Goal: Task Accomplishment & Management: Use online tool/utility

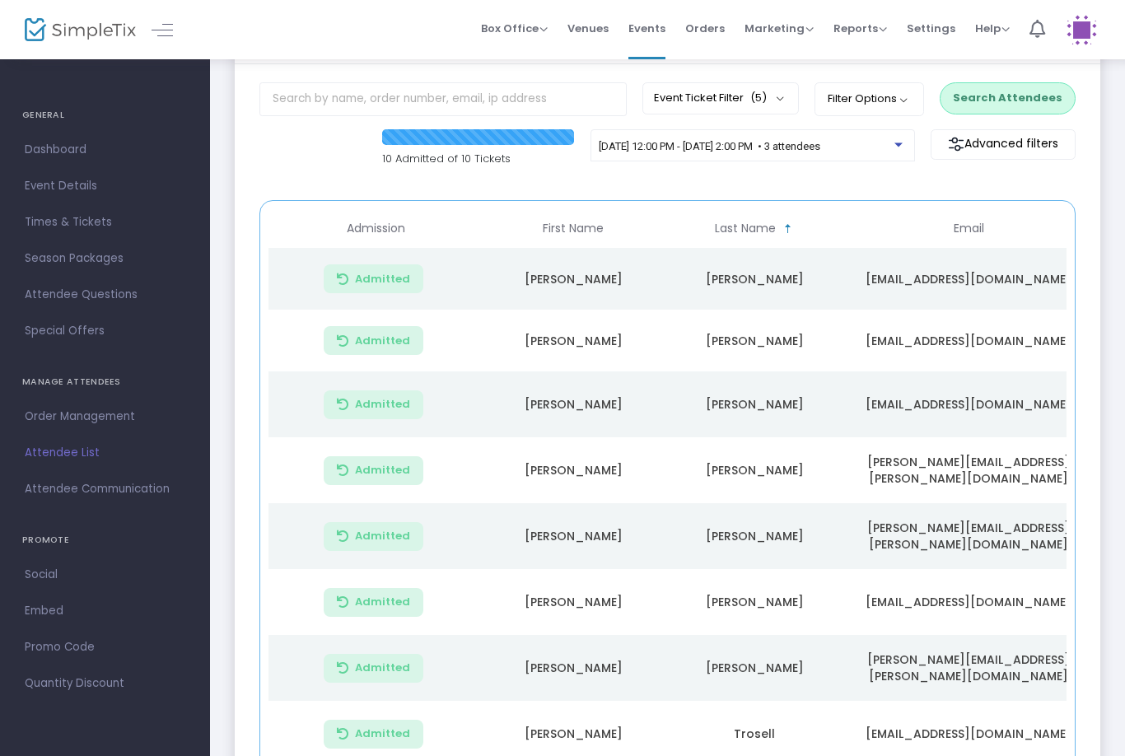
scroll to position [82, 0]
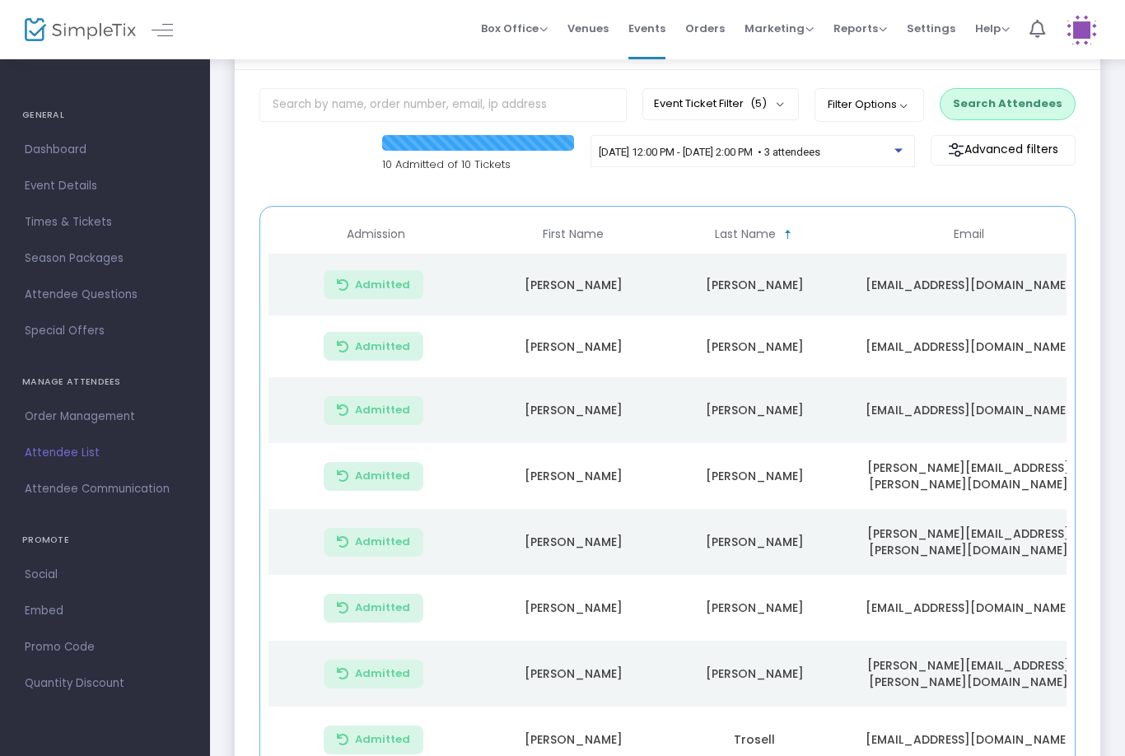
click at [1036, 101] on button "Search Attendees" at bounding box center [1007, 103] width 136 height 31
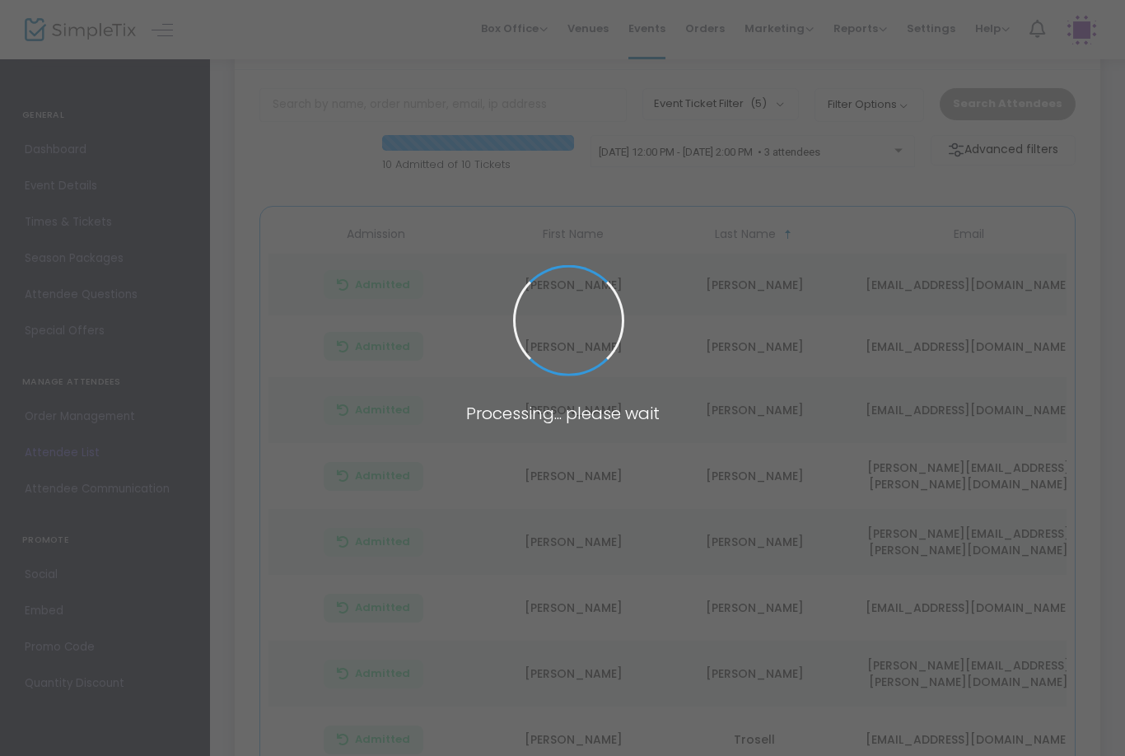
scroll to position [0, 0]
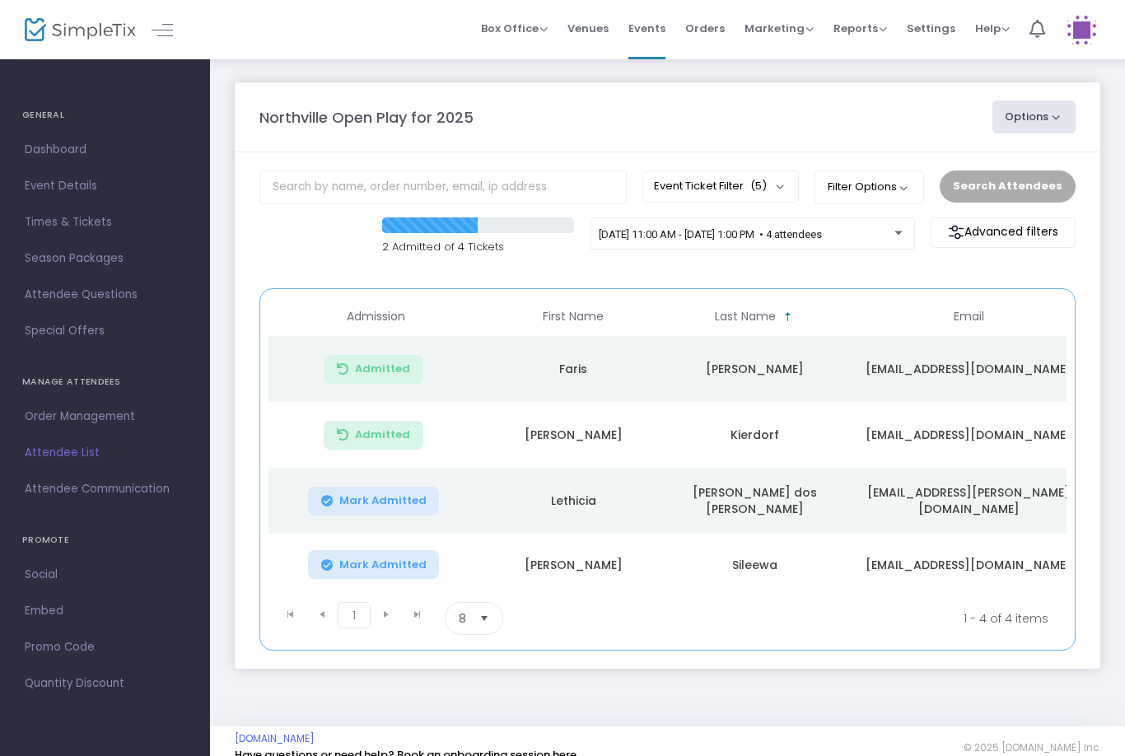
click at [394, 502] on span "Mark Admitted" at bounding box center [382, 500] width 87 height 13
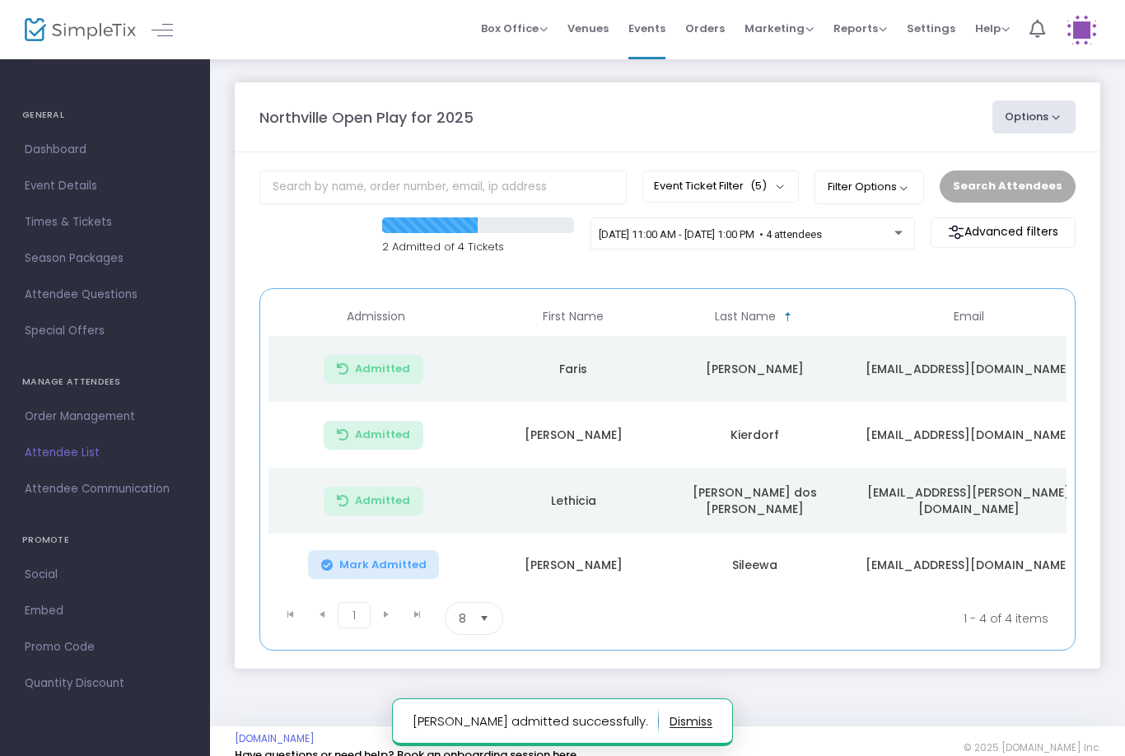
click at [394, 576] on button "Mark Admitted" at bounding box center [374, 564] width 132 height 29
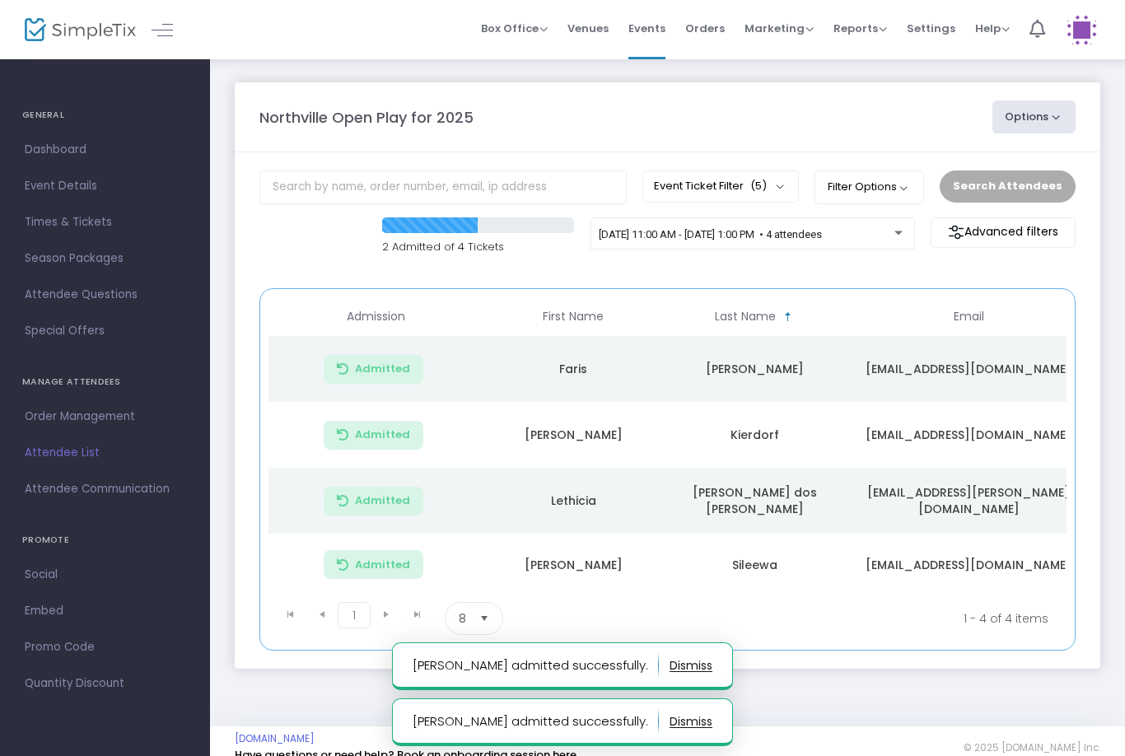
click at [720, 240] on span "[DATE] 11:00 AM - [DATE] 1:00 PM • 4 attendees" at bounding box center [710, 234] width 223 height 12
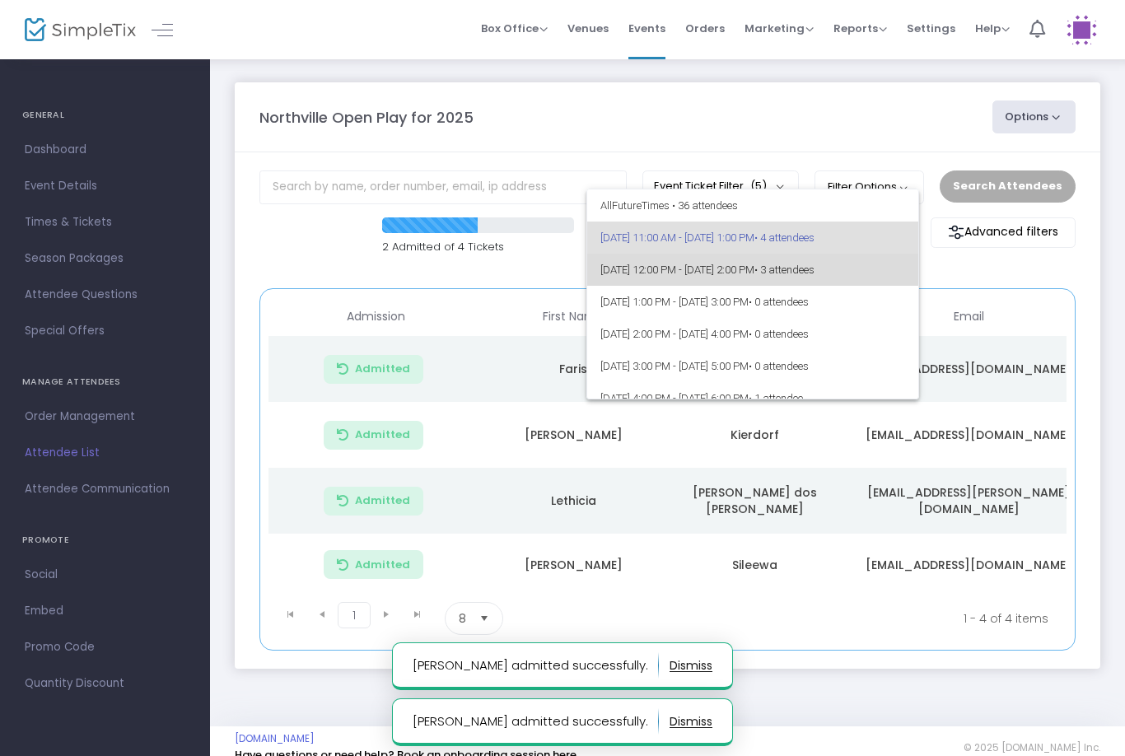
click at [702, 275] on span "[DATE] 12:00 PM - [DATE] 2:00 PM • 3 attendees" at bounding box center [752, 270] width 305 height 32
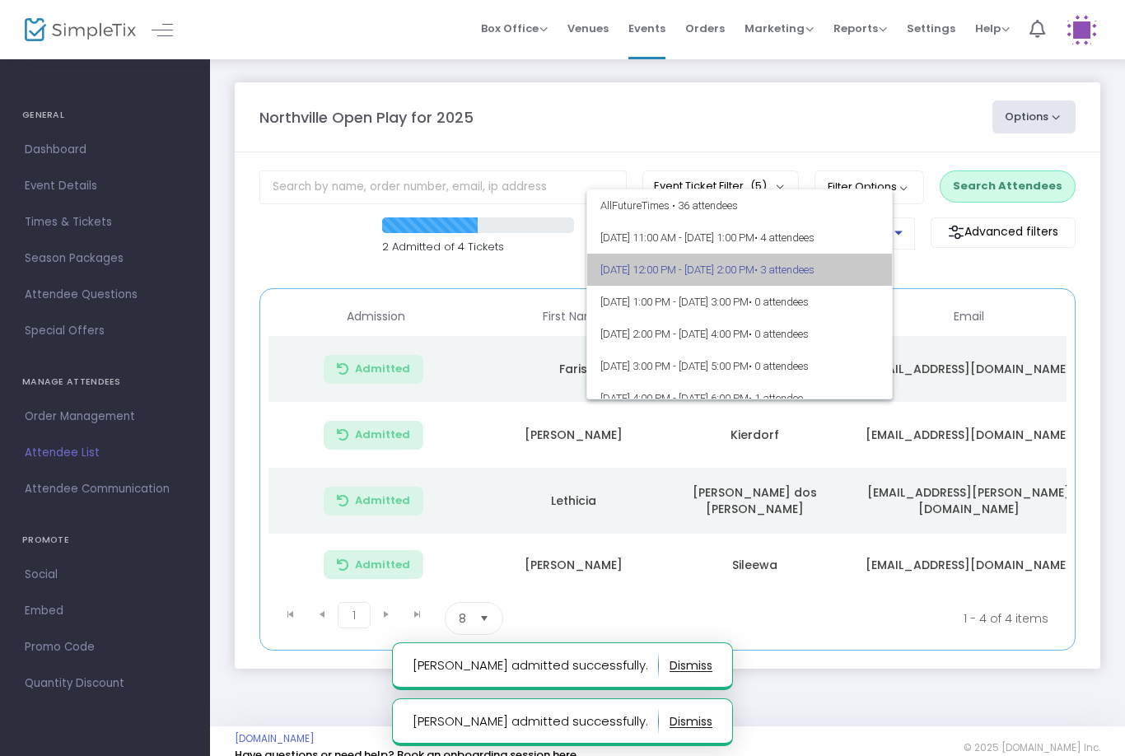
click at [1021, 178] on button "Search Attendees" at bounding box center [1007, 185] width 136 height 31
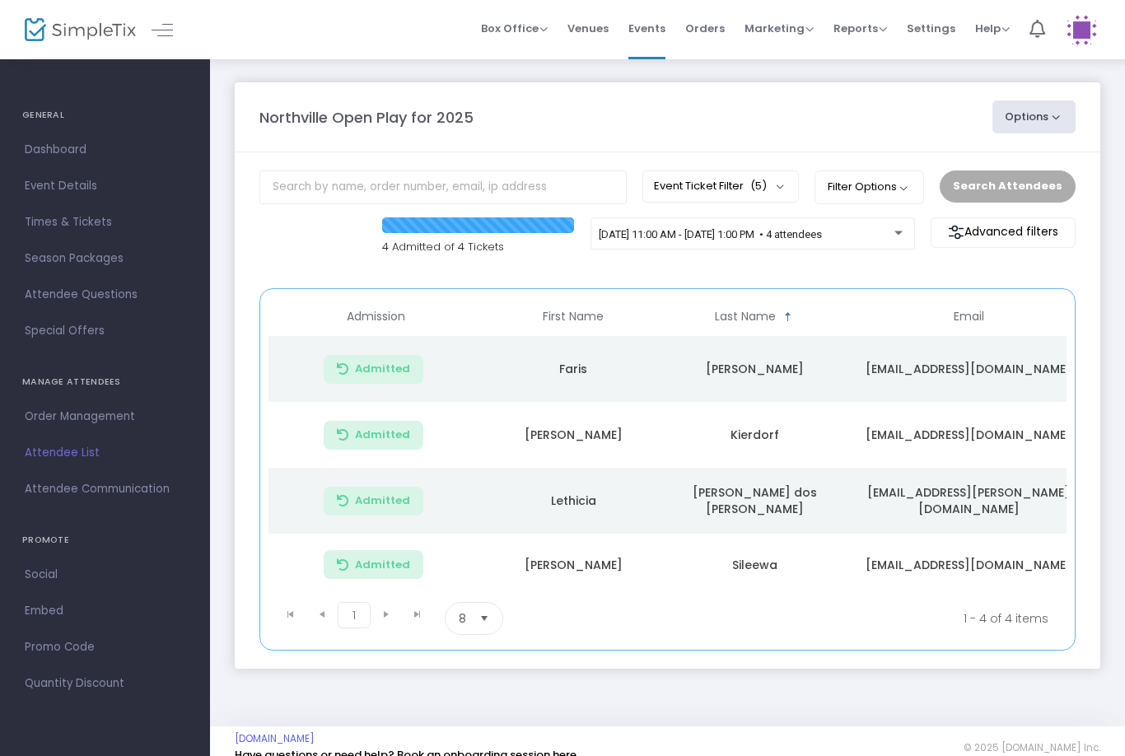
click at [822, 237] on span "[DATE] 11:00 AM - [DATE] 1:00 PM • 4 attendees" at bounding box center [710, 234] width 223 height 12
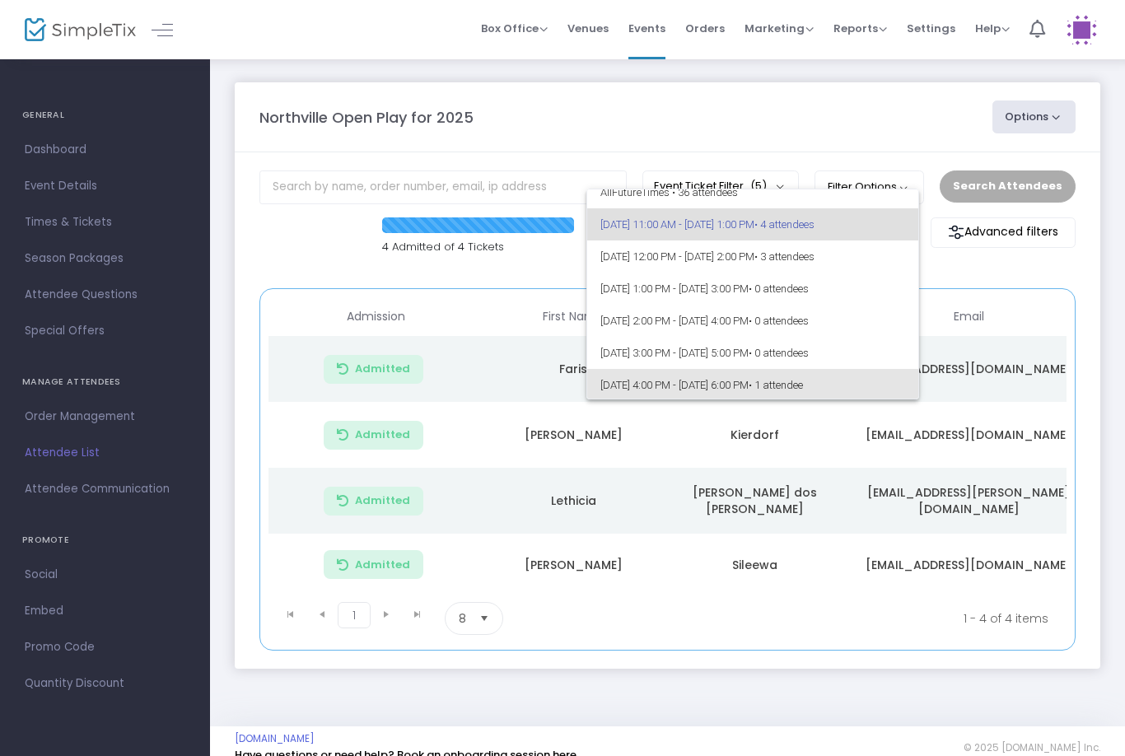
scroll to position [11, 0]
click at [1041, 301] on div at bounding box center [562, 378] width 1125 height 756
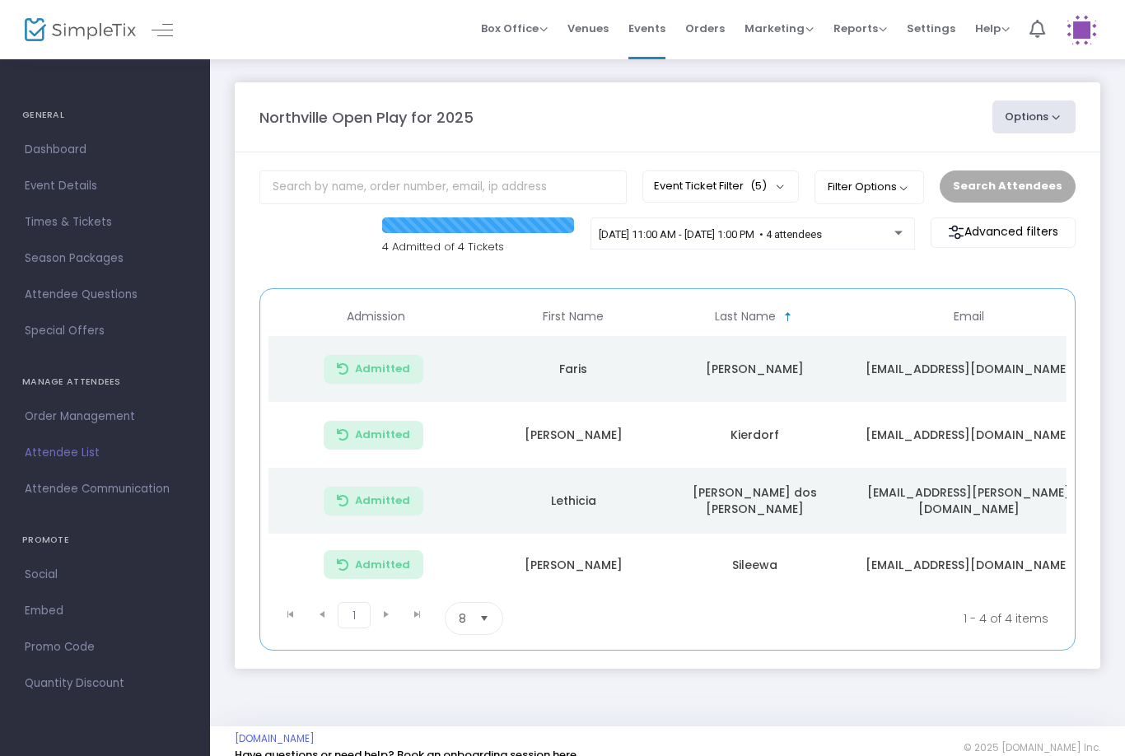
click at [799, 240] on span "[DATE] 11:00 AM - [DATE] 1:00 PM • 4 attendees" at bounding box center [710, 234] width 223 height 12
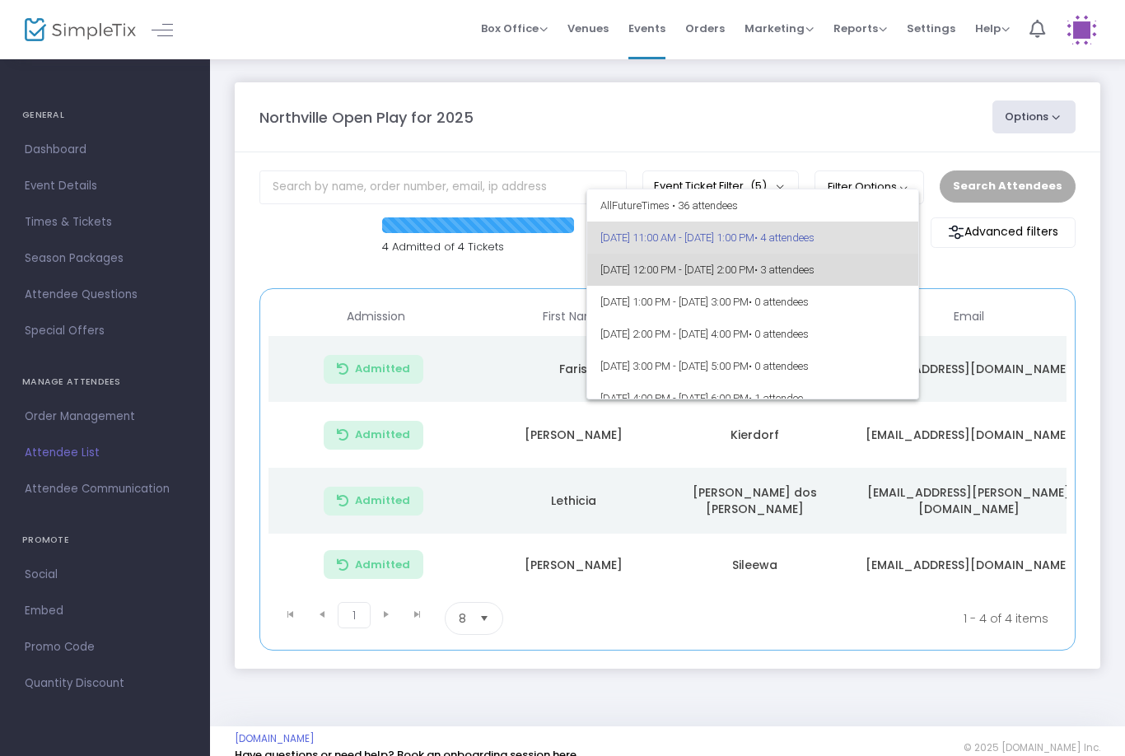
click at [819, 269] on span "[DATE] 12:00 PM - [DATE] 2:00 PM • 3 attendees" at bounding box center [752, 270] width 305 height 32
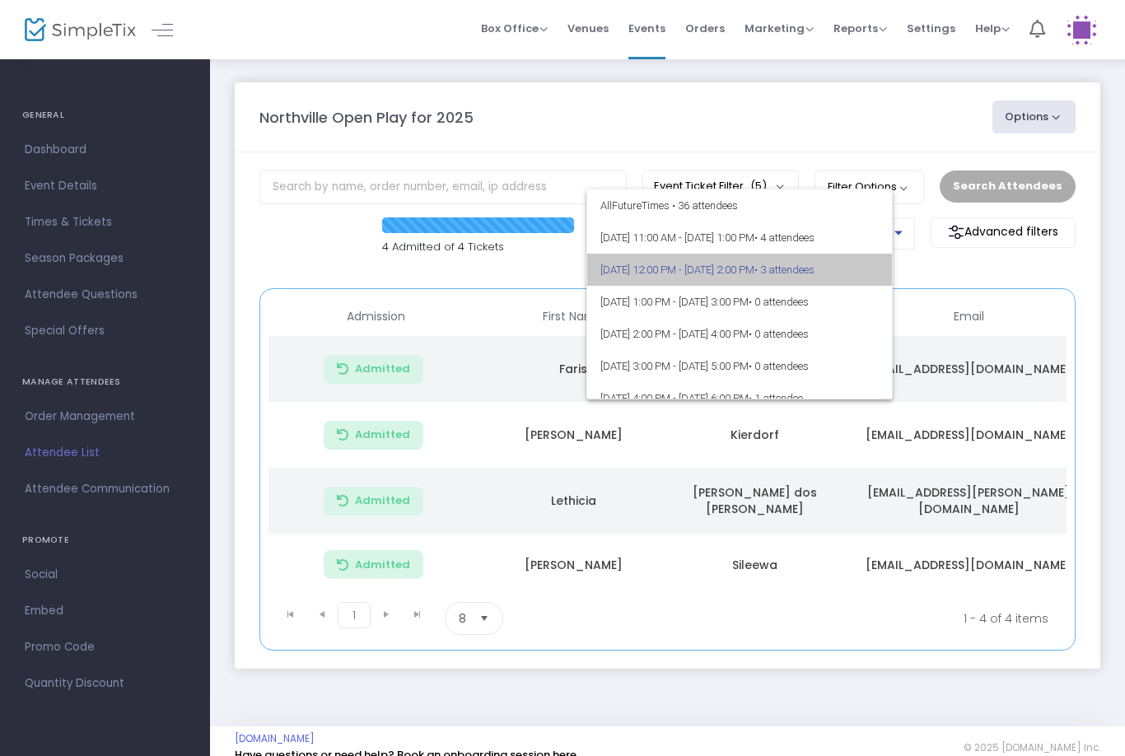
click at [1026, 189] on button "Search Attendees" at bounding box center [1007, 185] width 136 height 31
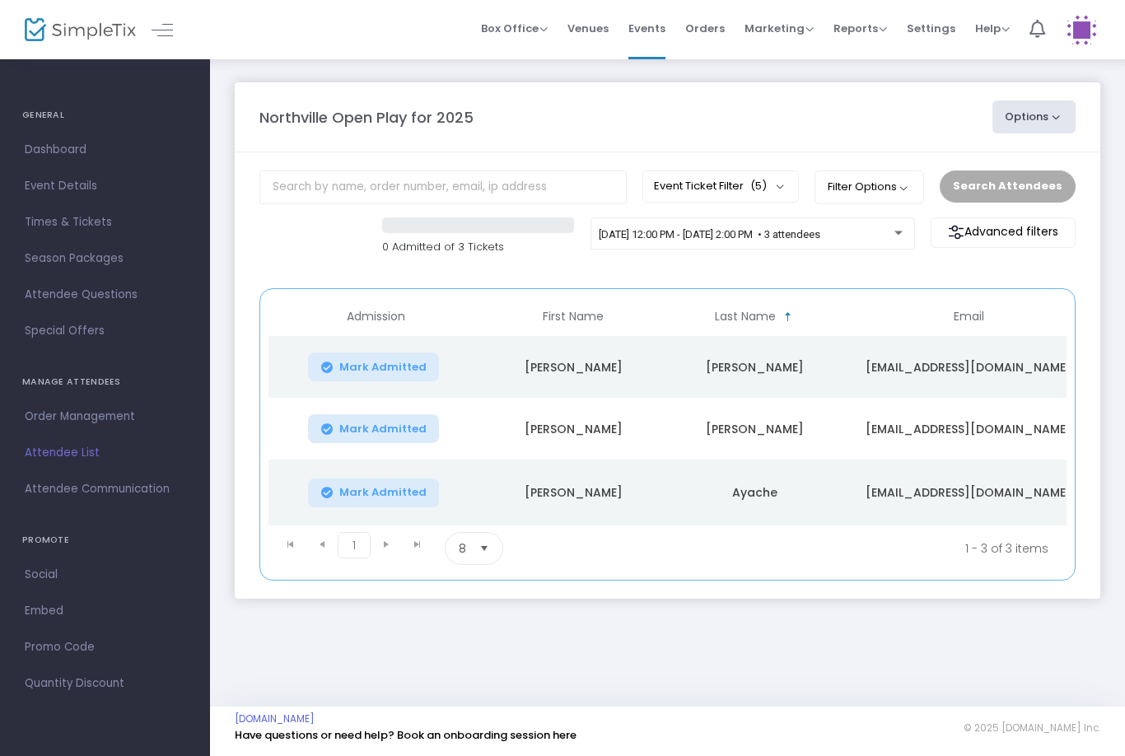
click at [387, 353] on button "Mark Admitted" at bounding box center [374, 366] width 132 height 29
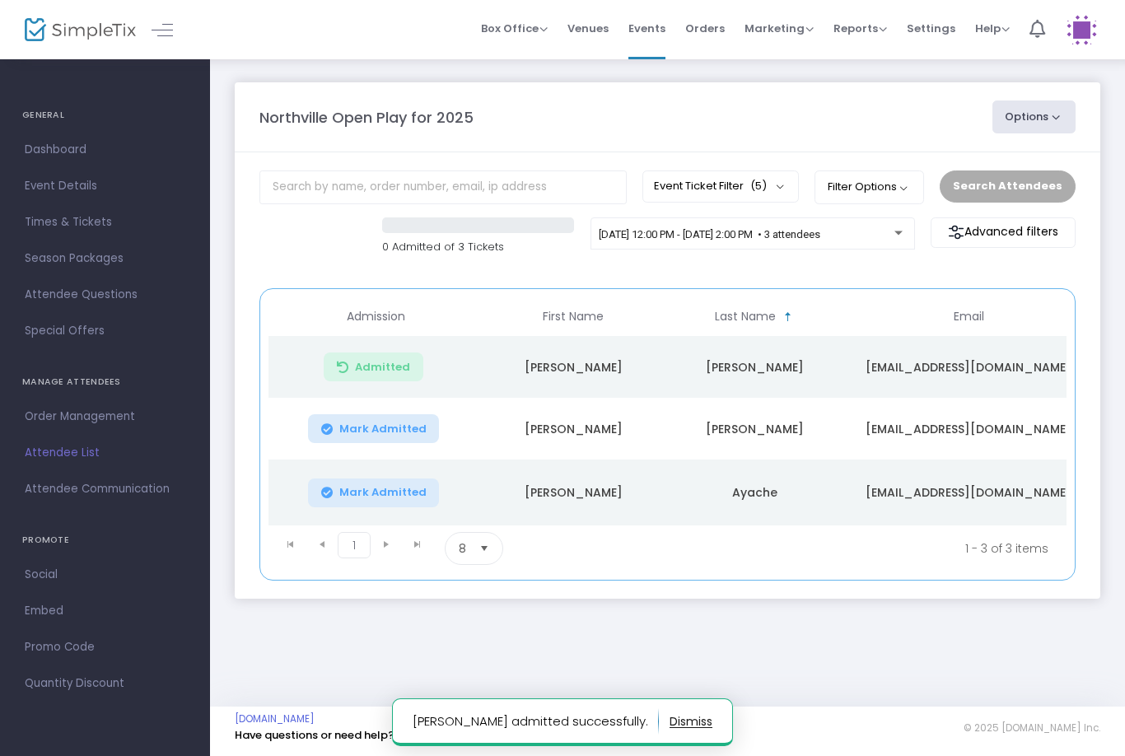
click at [363, 441] on button "Mark Admitted" at bounding box center [374, 428] width 132 height 29
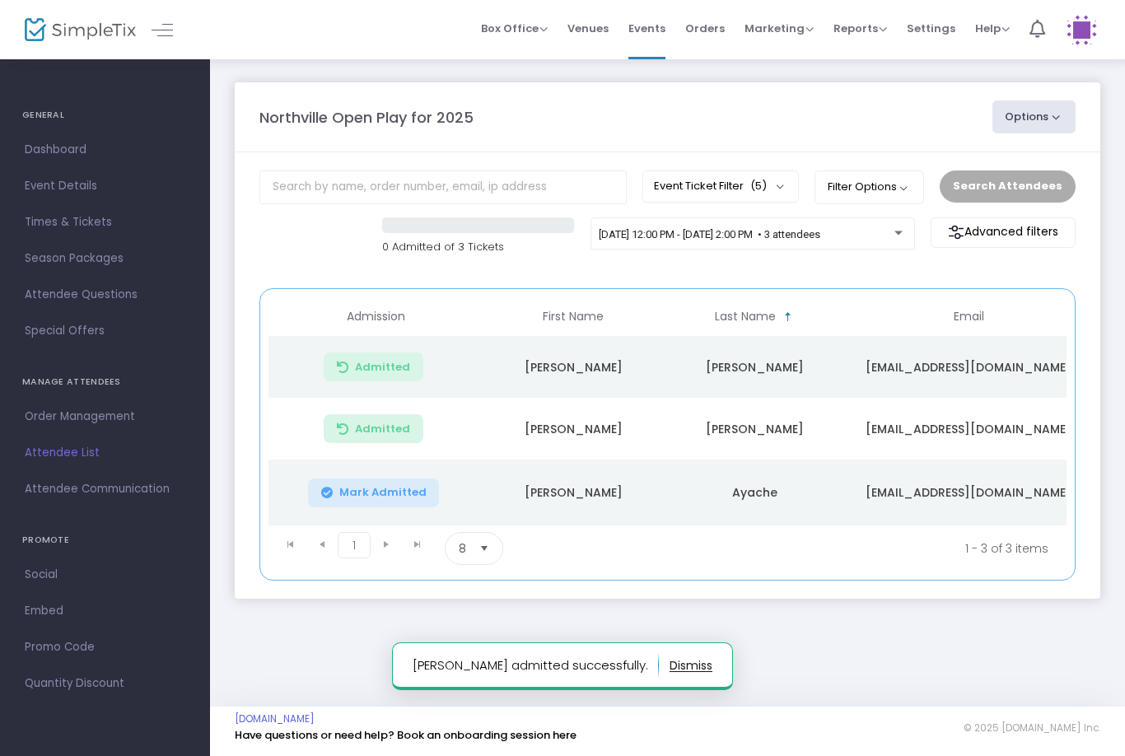
click at [374, 504] on button "Mark Admitted" at bounding box center [374, 492] width 132 height 29
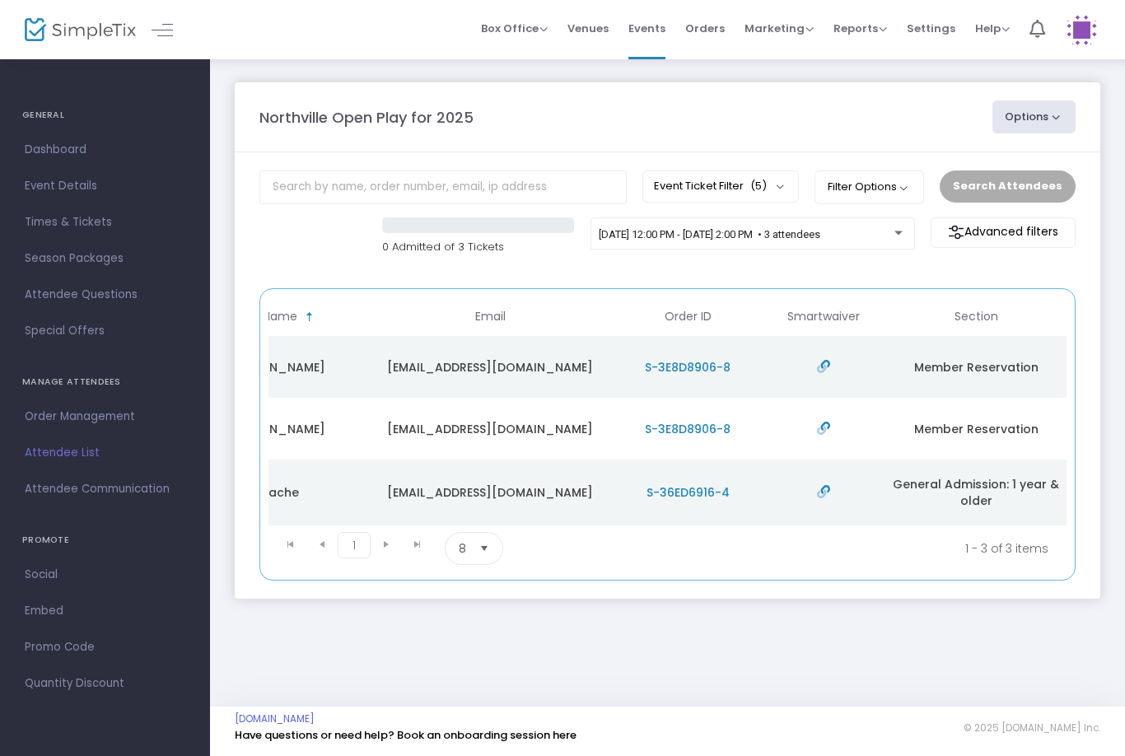
scroll to position [0, 478]
